Goal: Find specific page/section: Find specific page/section

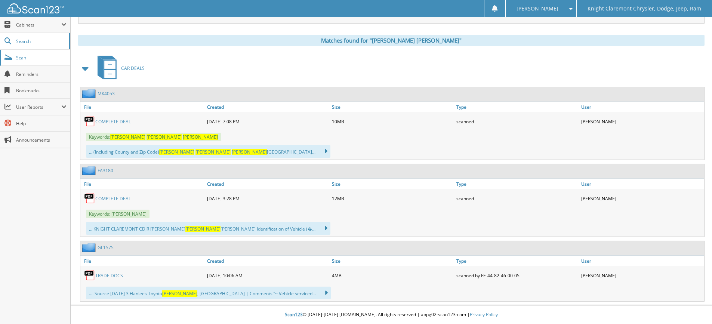
click at [23, 59] on span "Scan" at bounding box center [41, 58] width 50 height 6
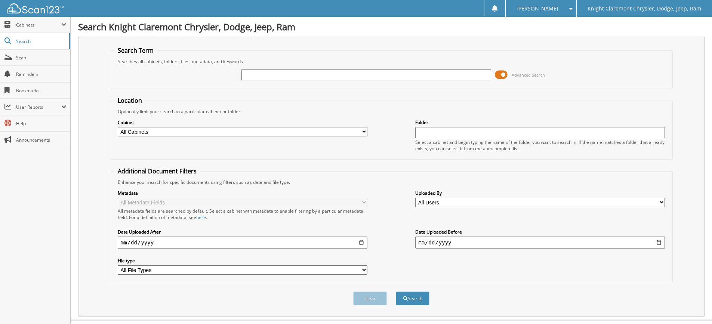
click at [283, 72] on input "text" at bounding box center [366, 74] width 250 height 11
type input "[PERSON_NAME] [PERSON_NAME] [PERSON_NAME]"
click at [396, 291] on button "Search" at bounding box center [413, 298] width 34 height 14
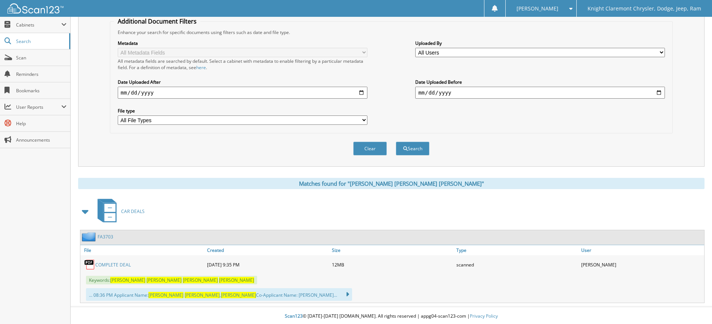
scroll to position [152, 0]
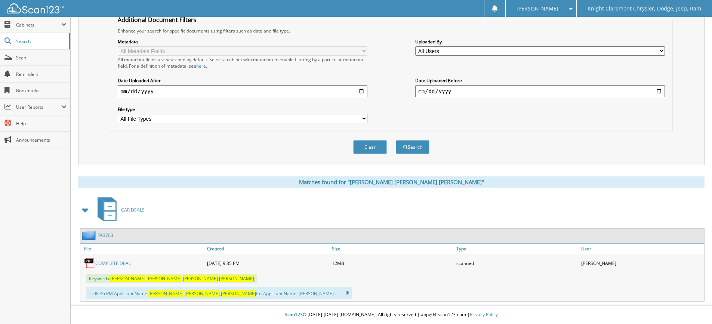
click at [115, 263] on link "COMPLETE DEAL" at bounding box center [113, 263] width 36 height 6
